Goal: Information Seeking & Learning: Learn about a topic

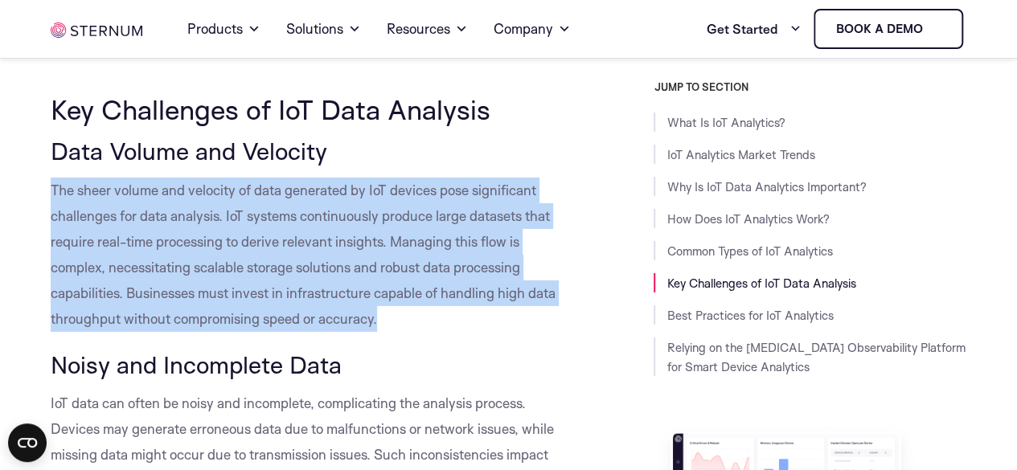
scroll to position [5720, 0]
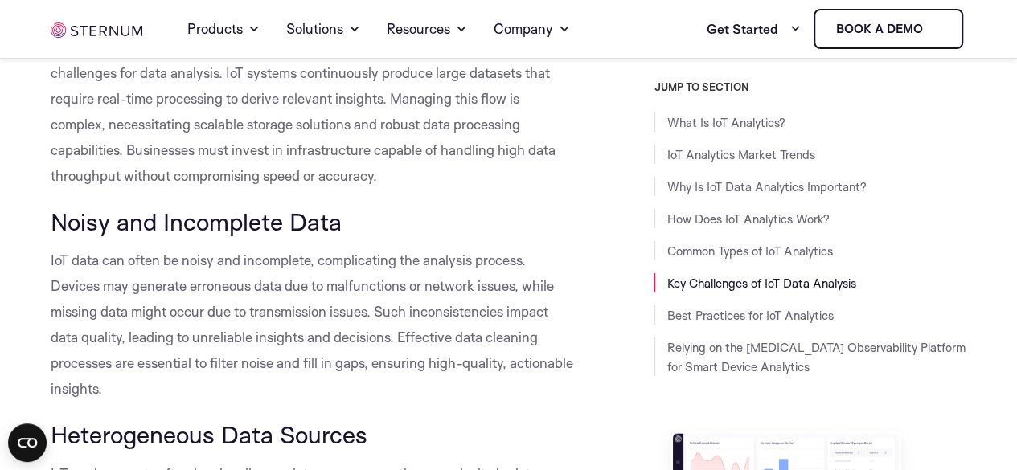
click at [331, 253] on span "IoT data can often be noisy and incomplete, complicating the analysis process. …" at bounding box center [312, 325] width 523 height 146
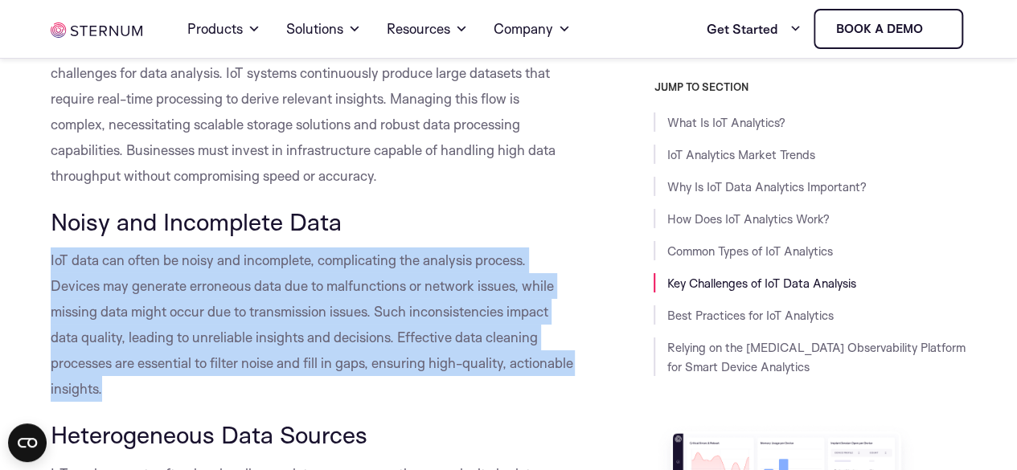
click at [331, 253] on span "IoT data can often be noisy and incomplete, complicating the analysis process. …" at bounding box center [312, 325] width 523 height 146
copy div "IoT data can often be noisy and incomplete, complicating the analysis process. …"
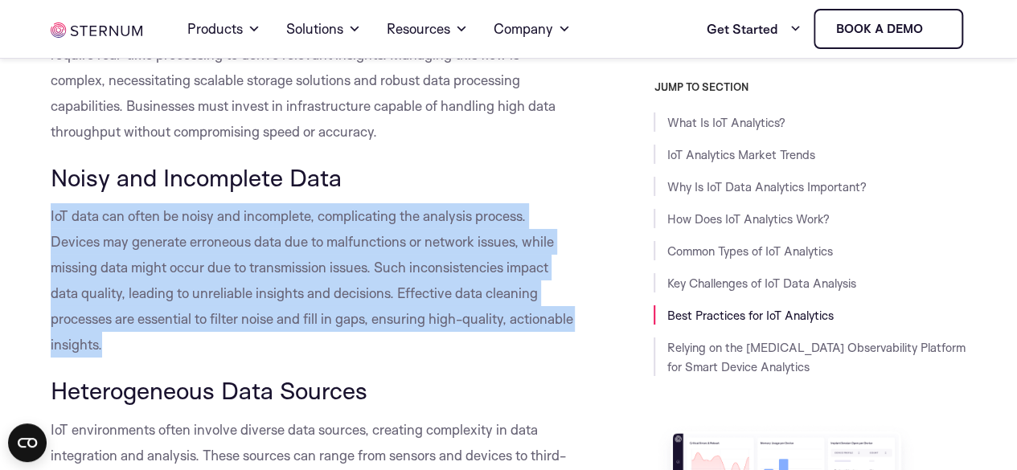
scroll to position [5893, 0]
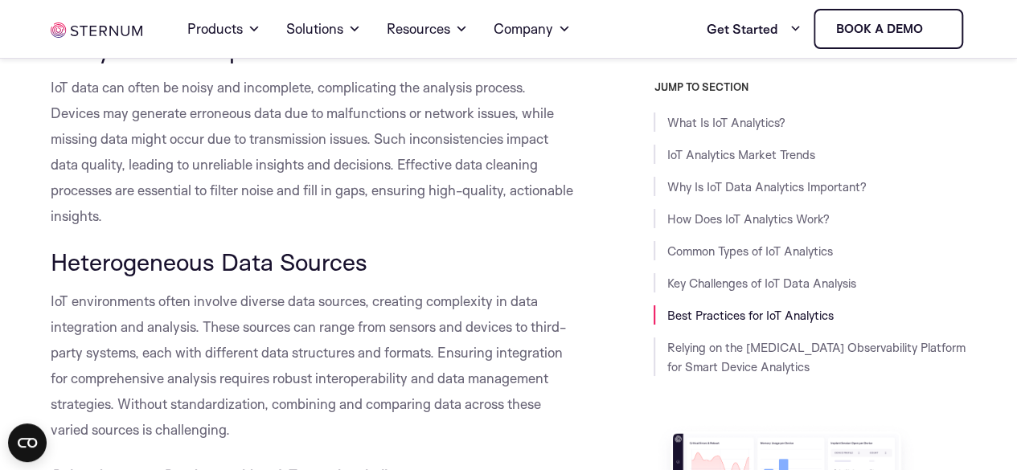
click at [185, 304] on span "IoT environments often involve diverse data sources, creating complexity in dat…" at bounding box center [309, 366] width 516 height 146
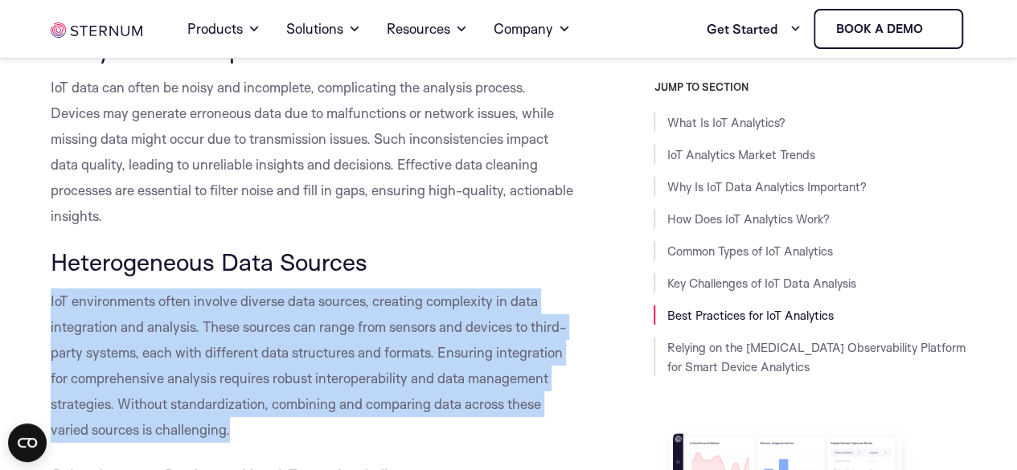
click at [185, 304] on span "IoT environments often involve diverse data sources, creating complexity in dat…" at bounding box center [309, 366] width 516 height 146
click at [165, 353] on span "IoT environments often involve diverse data sources, creating complexity in dat…" at bounding box center [309, 366] width 516 height 146
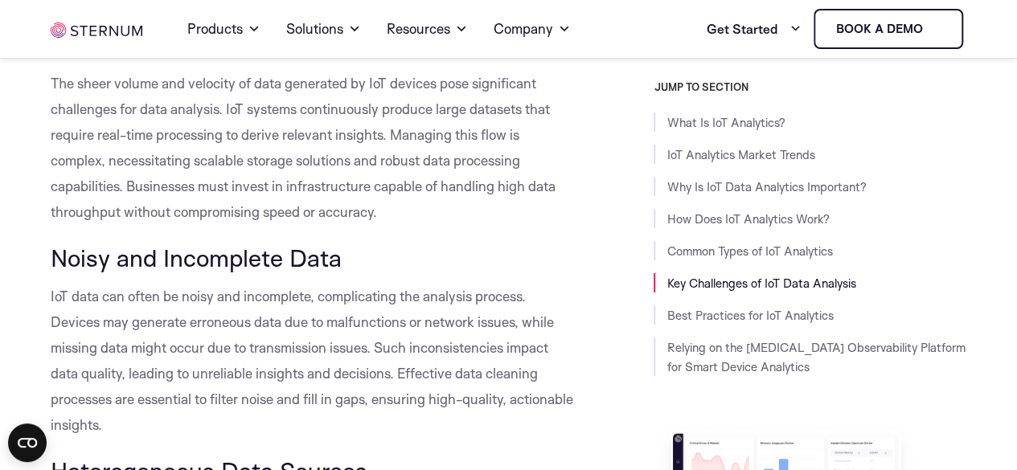
click at [364, 244] on h3 "Noisy and Incomplete Data" at bounding box center [313, 257] width 524 height 27
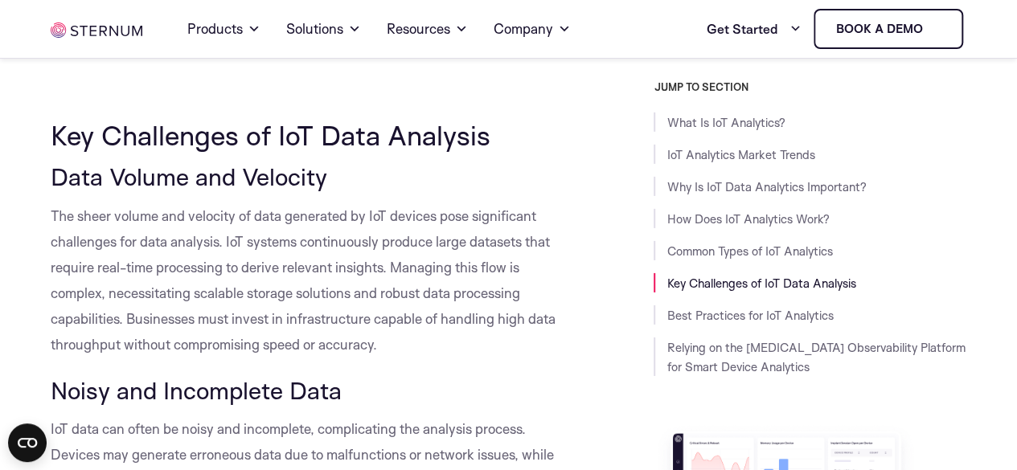
click at [364, 224] on span "The sheer volume and velocity of data generated by IoT devices pose significant…" at bounding box center [303, 281] width 505 height 146
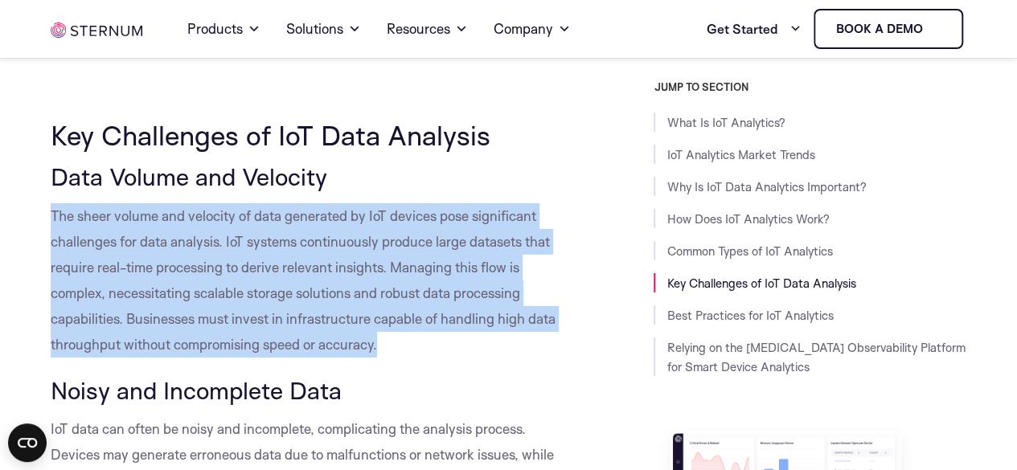
click at [364, 224] on span "The sheer volume and velocity of data generated by IoT devices pose significant…" at bounding box center [303, 281] width 505 height 146
click at [273, 292] on span "The sheer volume and velocity of data generated by IoT devices pose significant…" at bounding box center [303, 281] width 505 height 146
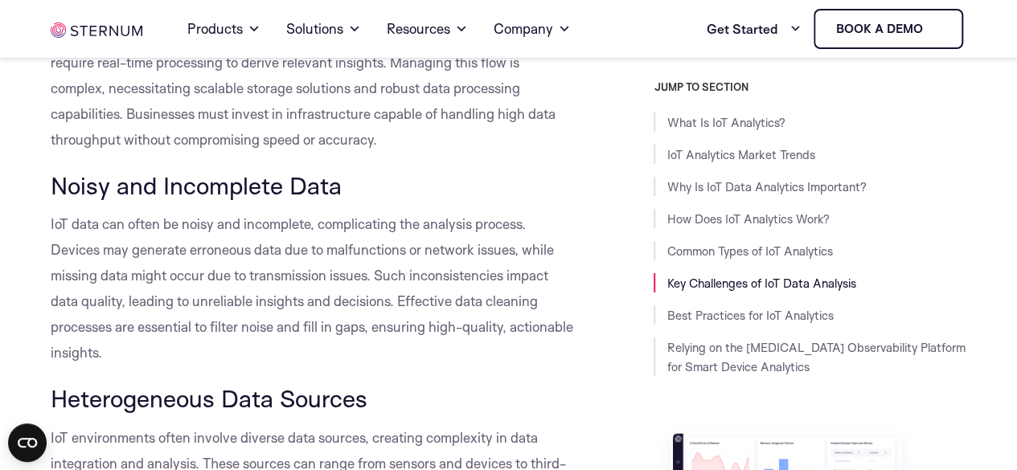
scroll to position [5781, 0]
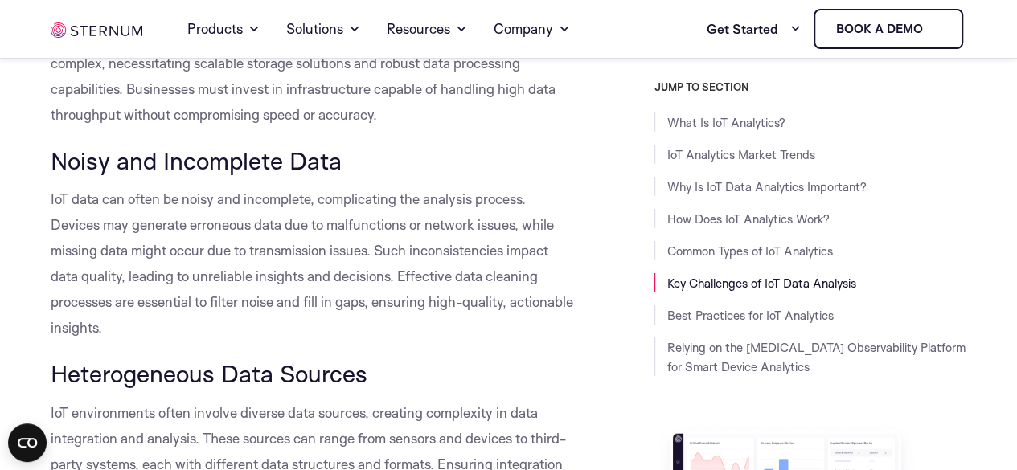
click at [276, 252] on span "IoT data can often be noisy and incomplete, complicating the analysis process. …" at bounding box center [312, 264] width 523 height 146
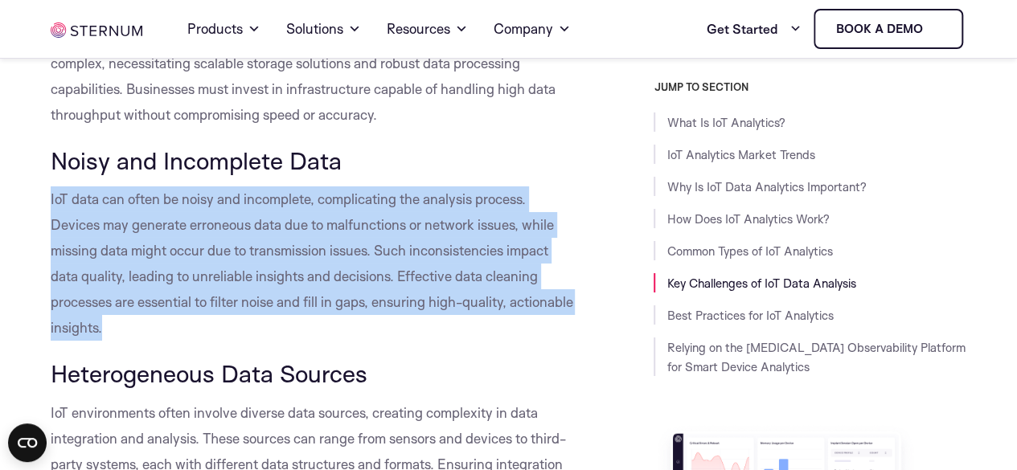
click at [276, 252] on span "IoT data can often be noisy and incomplete, complicating the analysis process. …" at bounding box center [312, 264] width 523 height 146
copy div "IoT data can often be noisy and incomplete, complicating the analysis process. …"
